Goal: Information Seeking & Learning: Check status

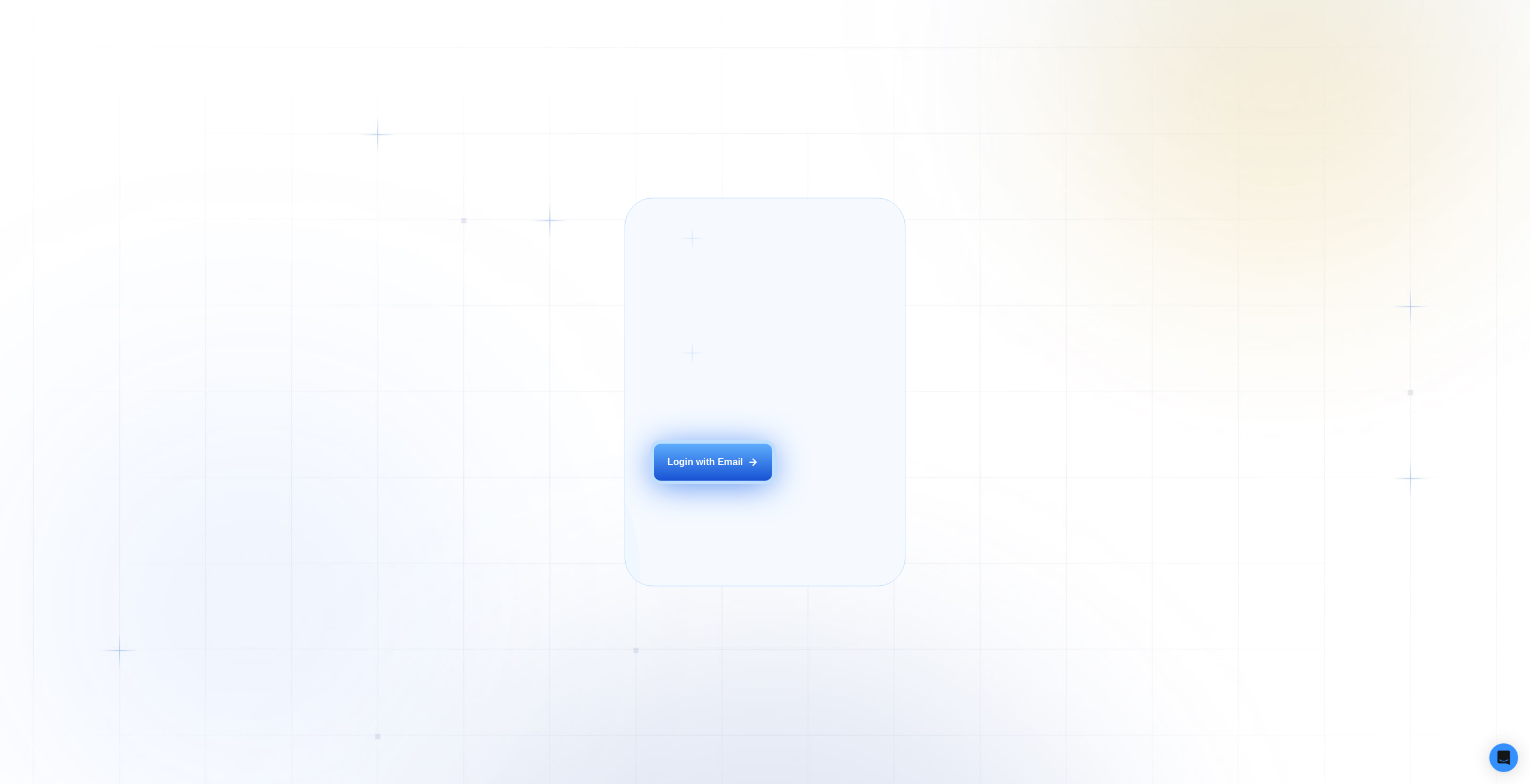
click at [717, 469] on div "Login with Email" at bounding box center [706, 462] width 76 height 14
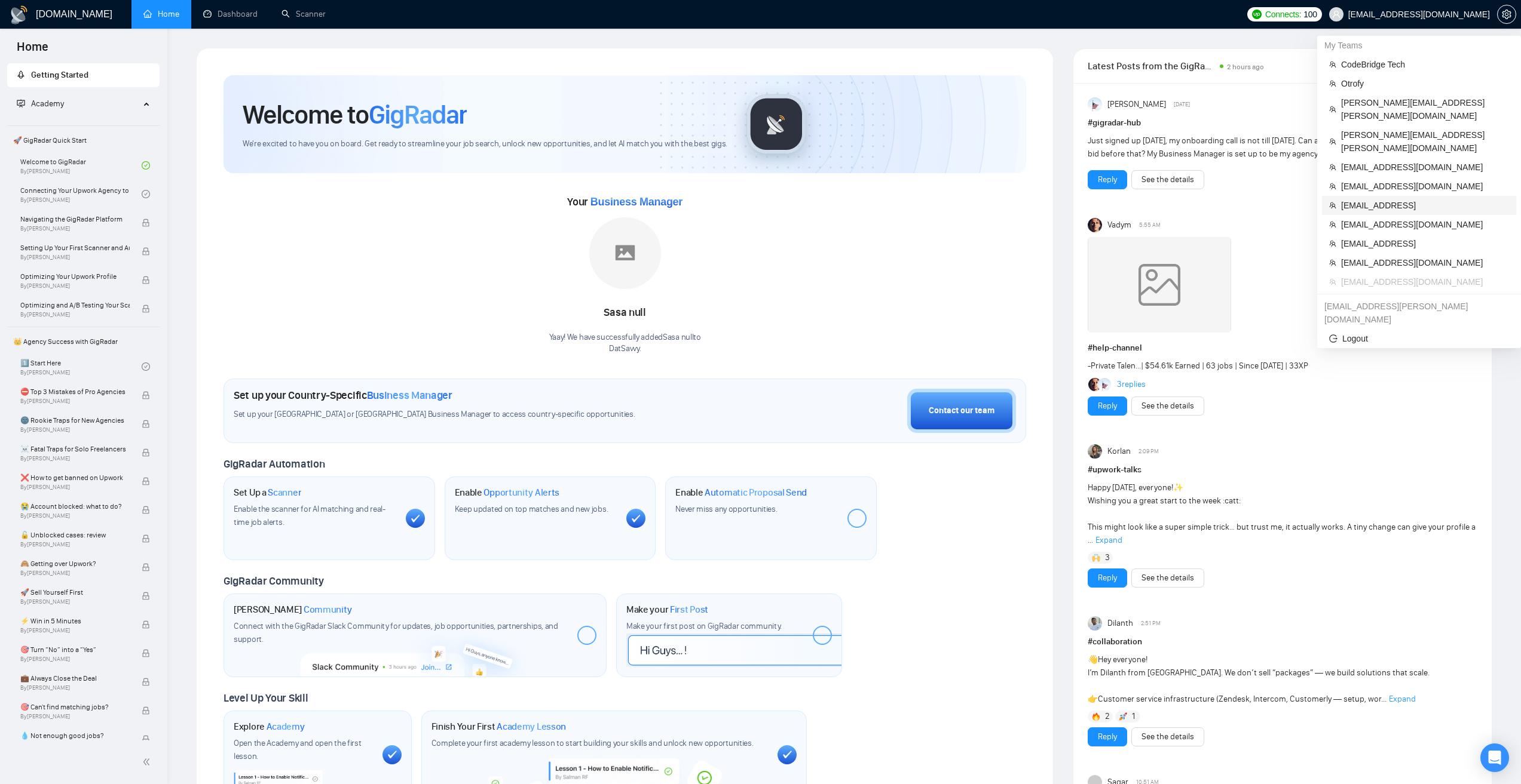
click at [1424, 199] on span "[EMAIL_ADDRESS]" at bounding box center [1425, 205] width 168 height 14
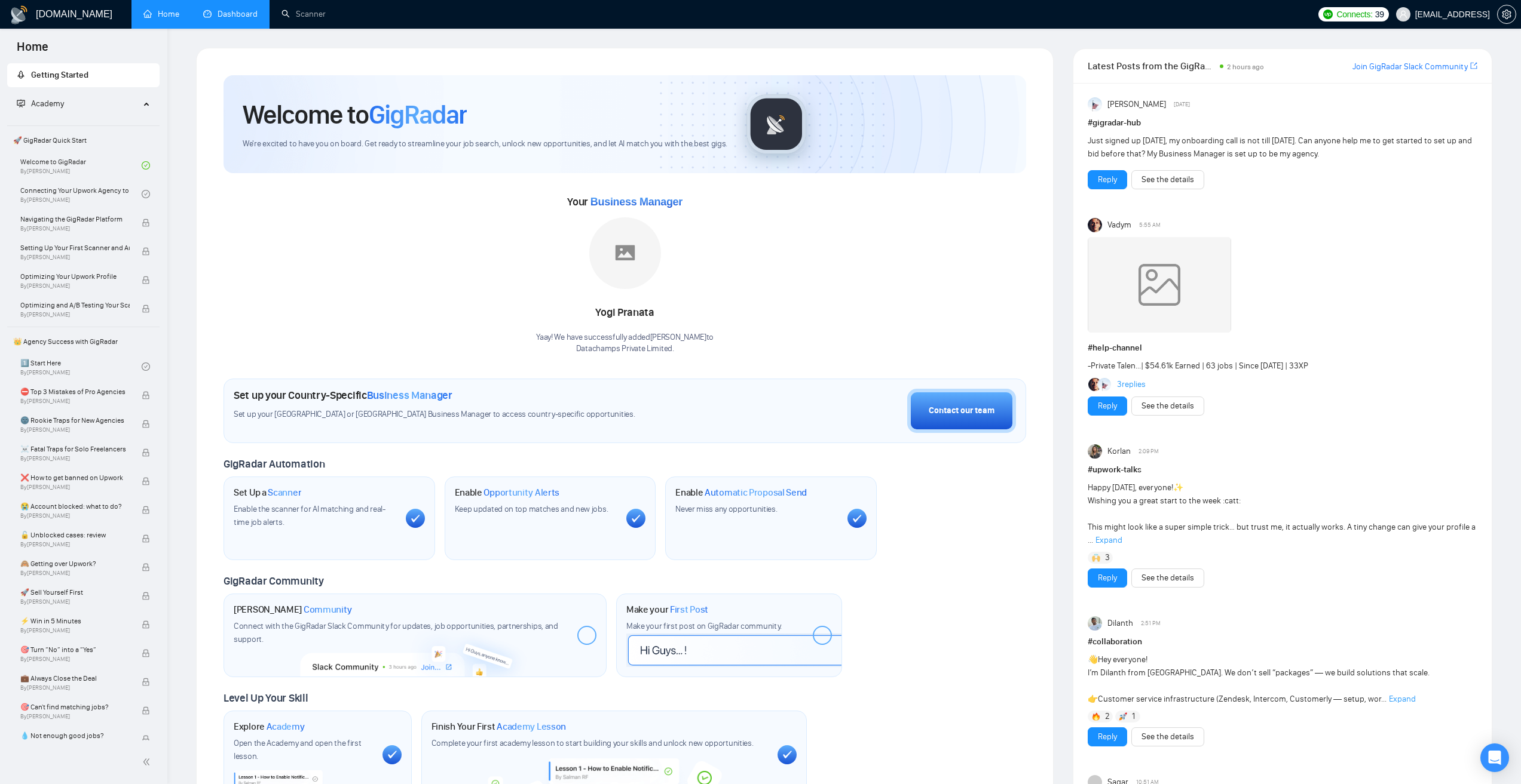
click at [217, 12] on link "Dashboard" at bounding box center [230, 14] width 54 height 10
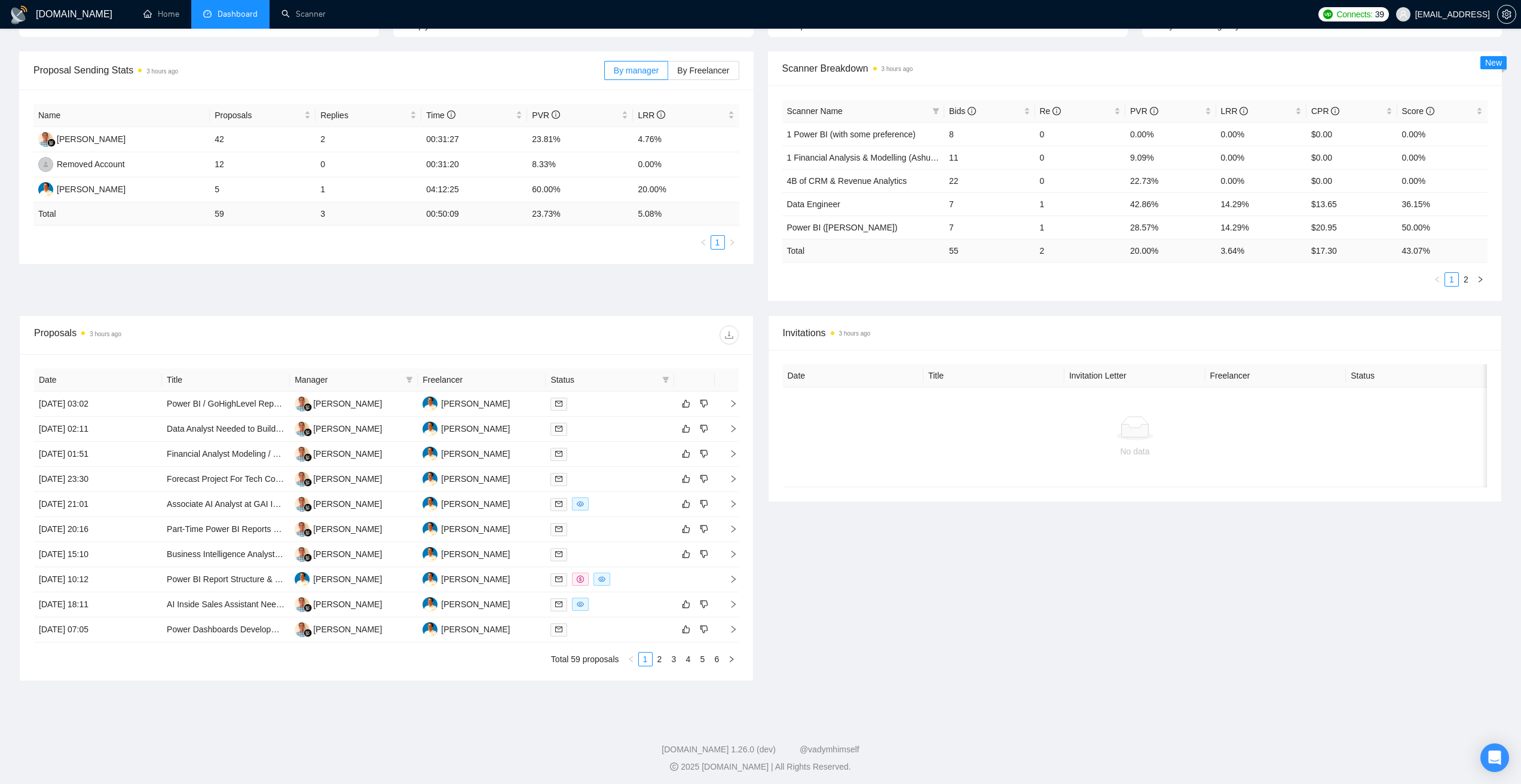
scroll to position [163, 0]
click at [699, 334] on div at bounding box center [562, 331] width 352 height 19
click at [143, 343] on div "Proposals 3 hours ago" at bounding box center [387, 331] width 705 height 38
click at [184, 378] on th "Title" at bounding box center [226, 377] width 128 height 23
click at [248, 329] on div "Proposals 3 hours ago" at bounding box center [211, 331] width 352 height 19
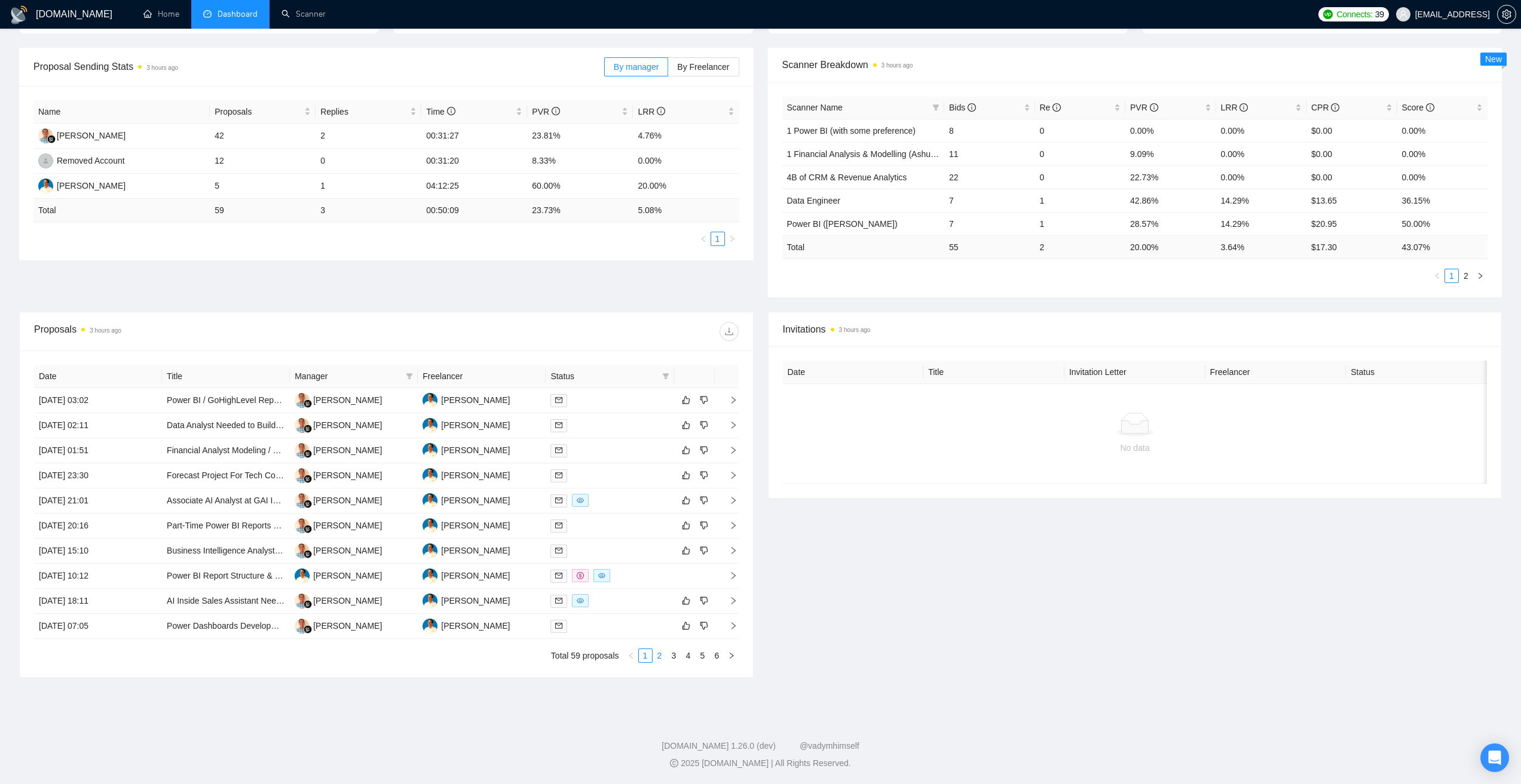
click at [661, 656] on link "2" at bounding box center [660, 656] width 14 height 14
click at [647, 656] on link "1" at bounding box center [645, 656] width 14 height 14
click at [664, 658] on link "2" at bounding box center [660, 656] width 14 height 14
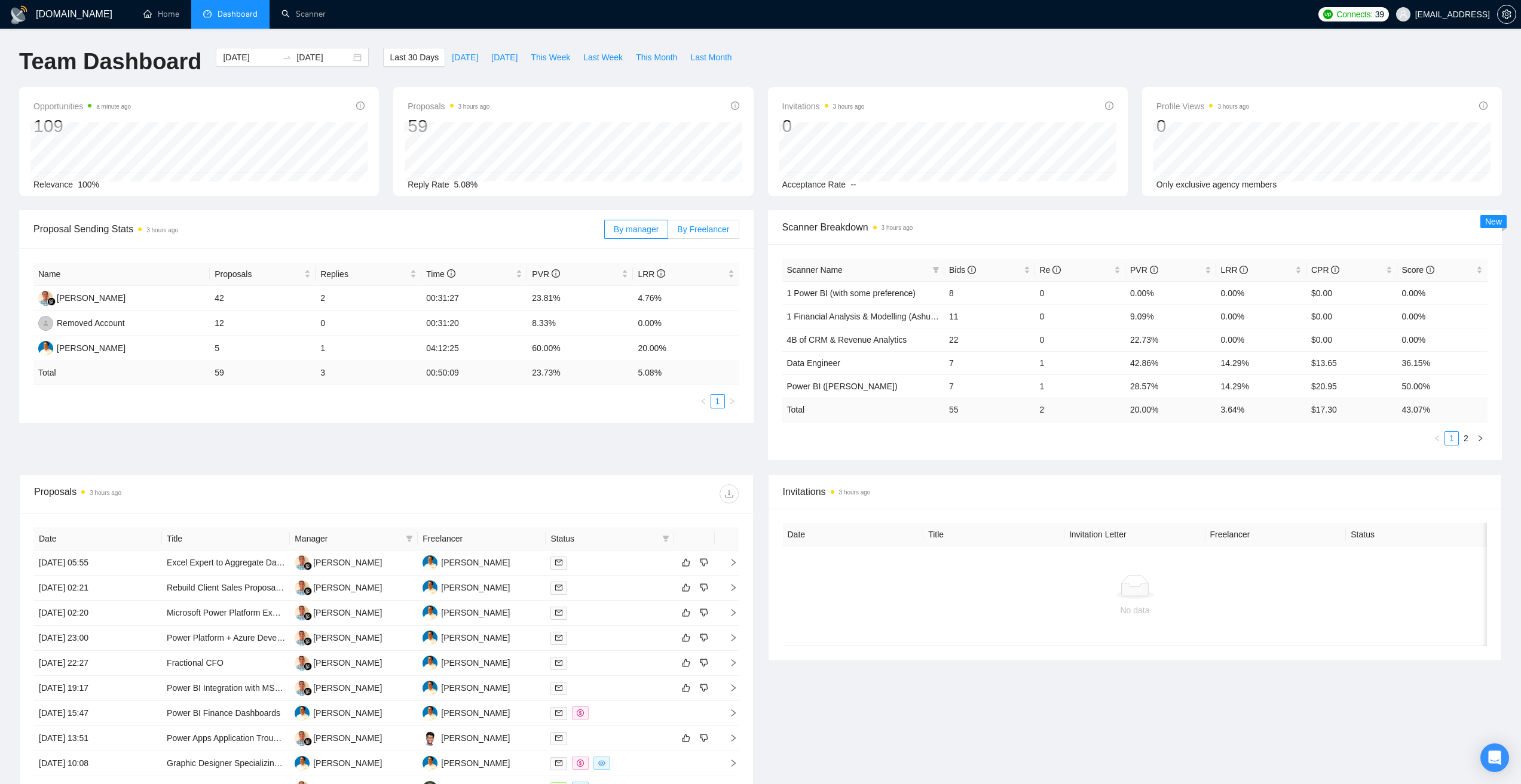
click at [719, 232] on span "By Freelancer" at bounding box center [703, 229] width 52 height 10
click at [668, 232] on input "By Freelancer" at bounding box center [668, 232] width 0 height 0
click at [640, 227] on span "By manager" at bounding box center [636, 229] width 45 height 10
click at [605, 232] on input "By manager" at bounding box center [605, 232] width 0 height 0
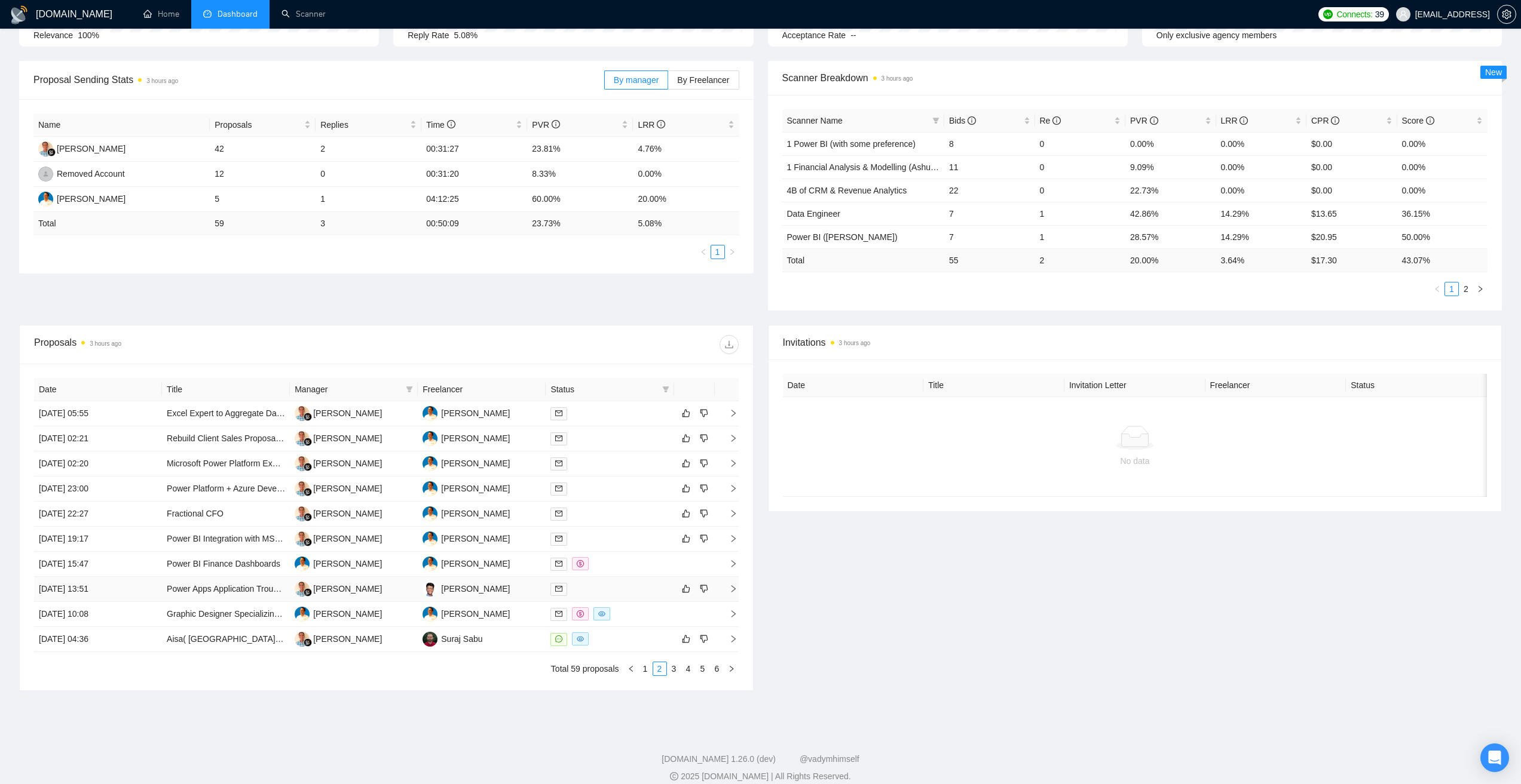
scroll to position [163, 0]
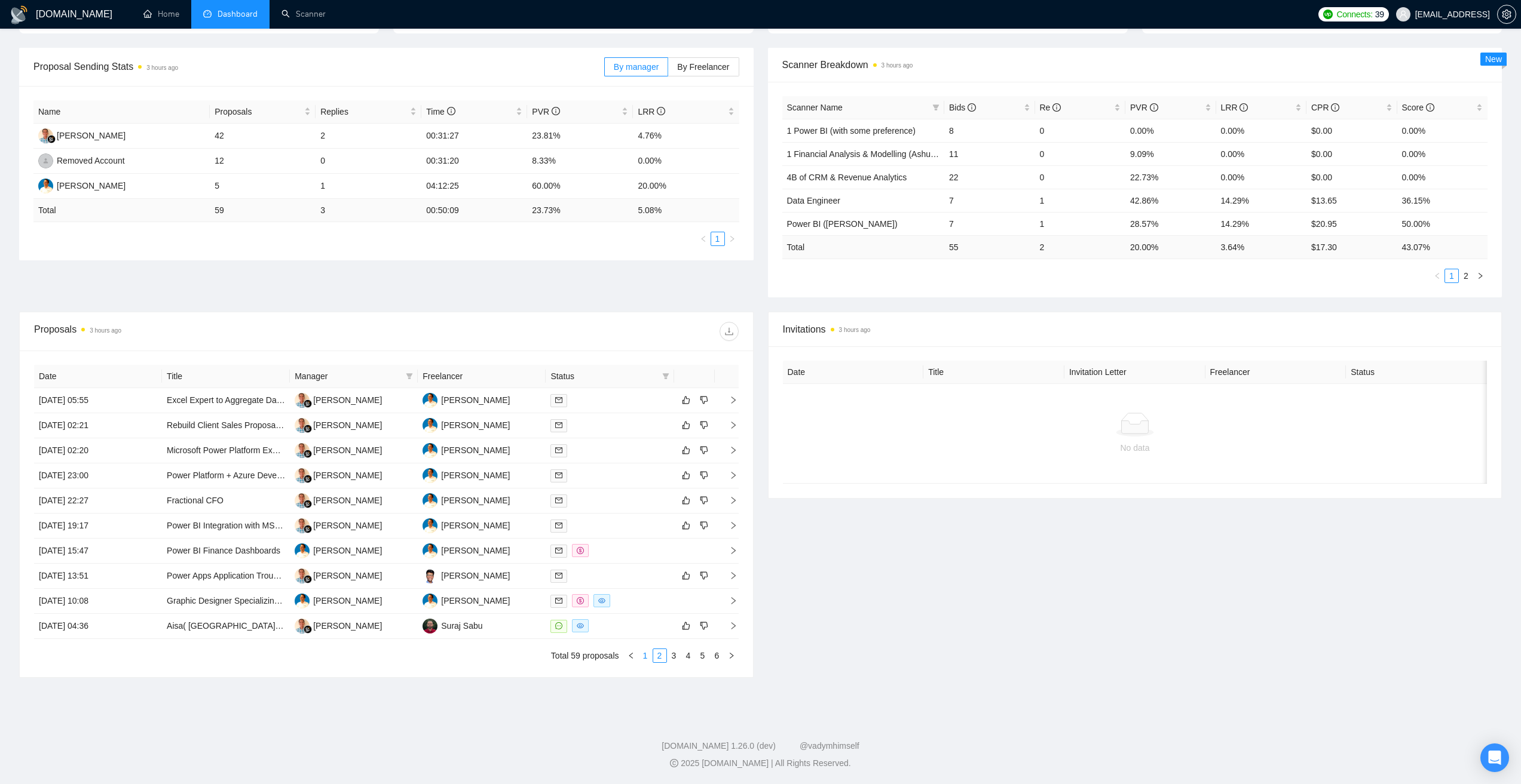
click at [642, 658] on link "1" at bounding box center [645, 656] width 14 height 14
click at [675, 656] on link "3" at bounding box center [674, 656] width 14 height 14
click at [683, 655] on link "4" at bounding box center [689, 656] width 14 height 14
click at [699, 656] on link "5" at bounding box center [703, 656] width 14 height 14
